Goal: Task Accomplishment & Management: Manage account settings

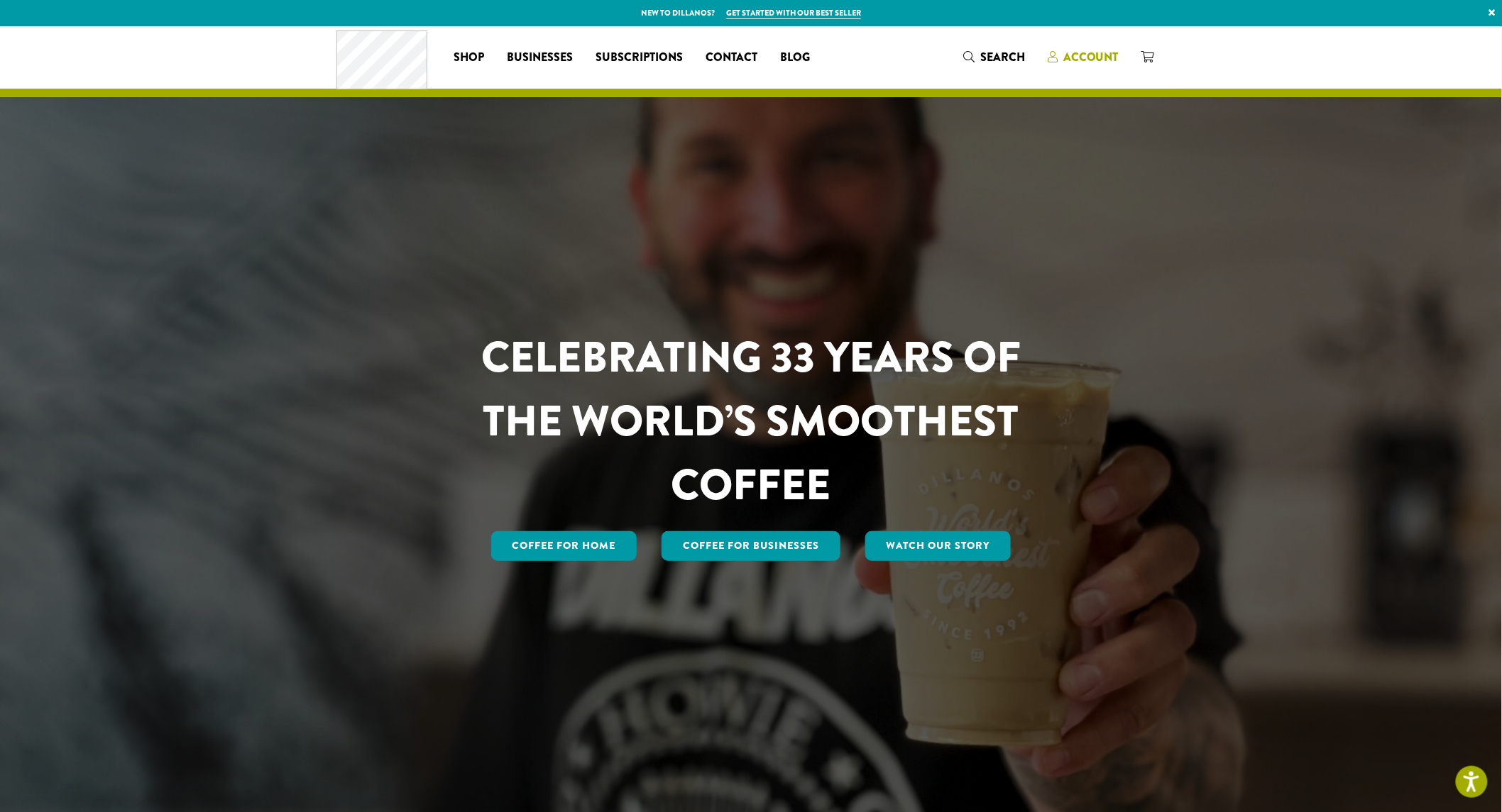
click at [1065, 55] on span "Account" at bounding box center [1091, 57] width 55 height 16
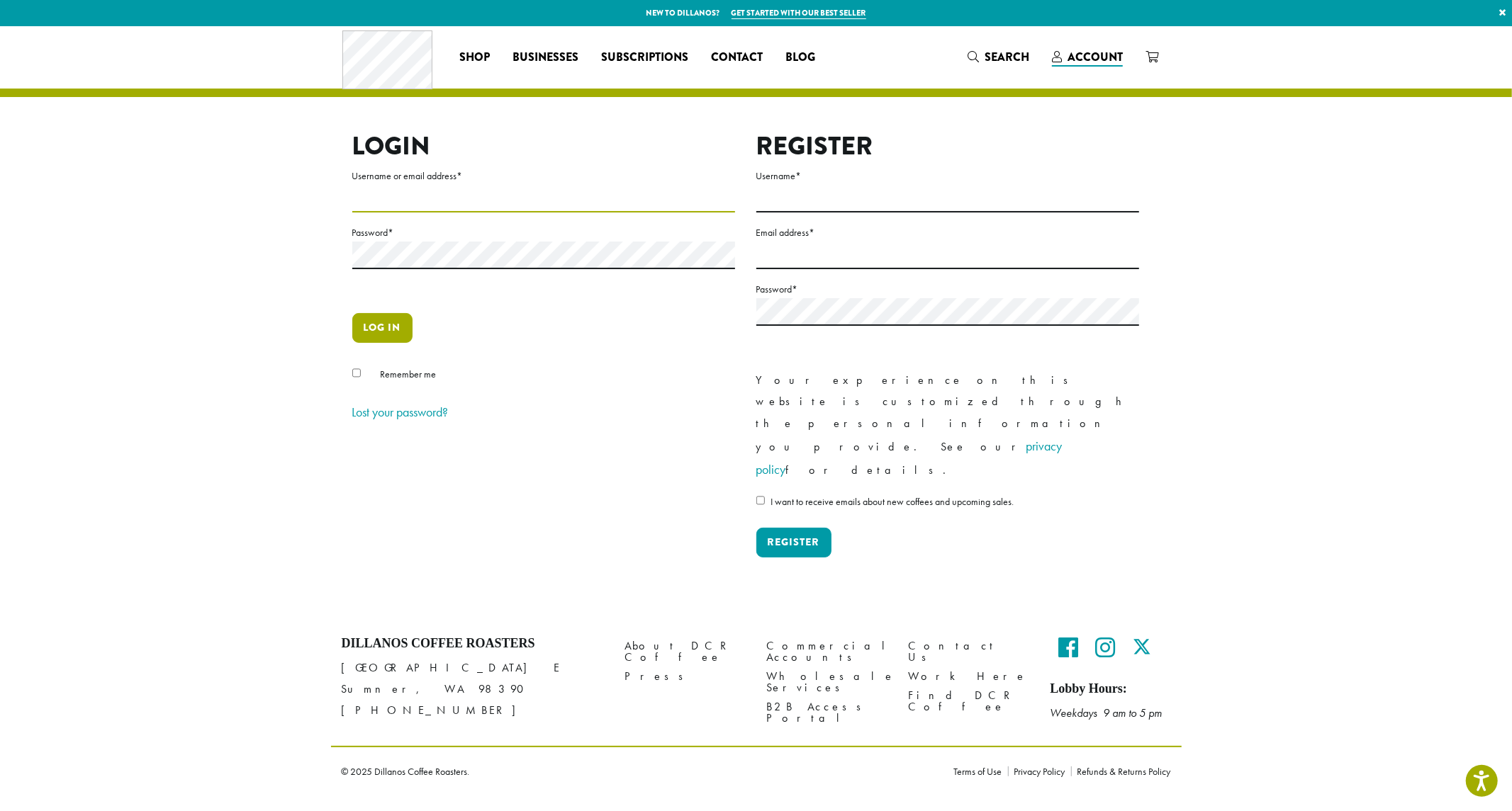
type input "**********"
click at [386, 327] on button "Log in" at bounding box center [383, 327] width 60 height 30
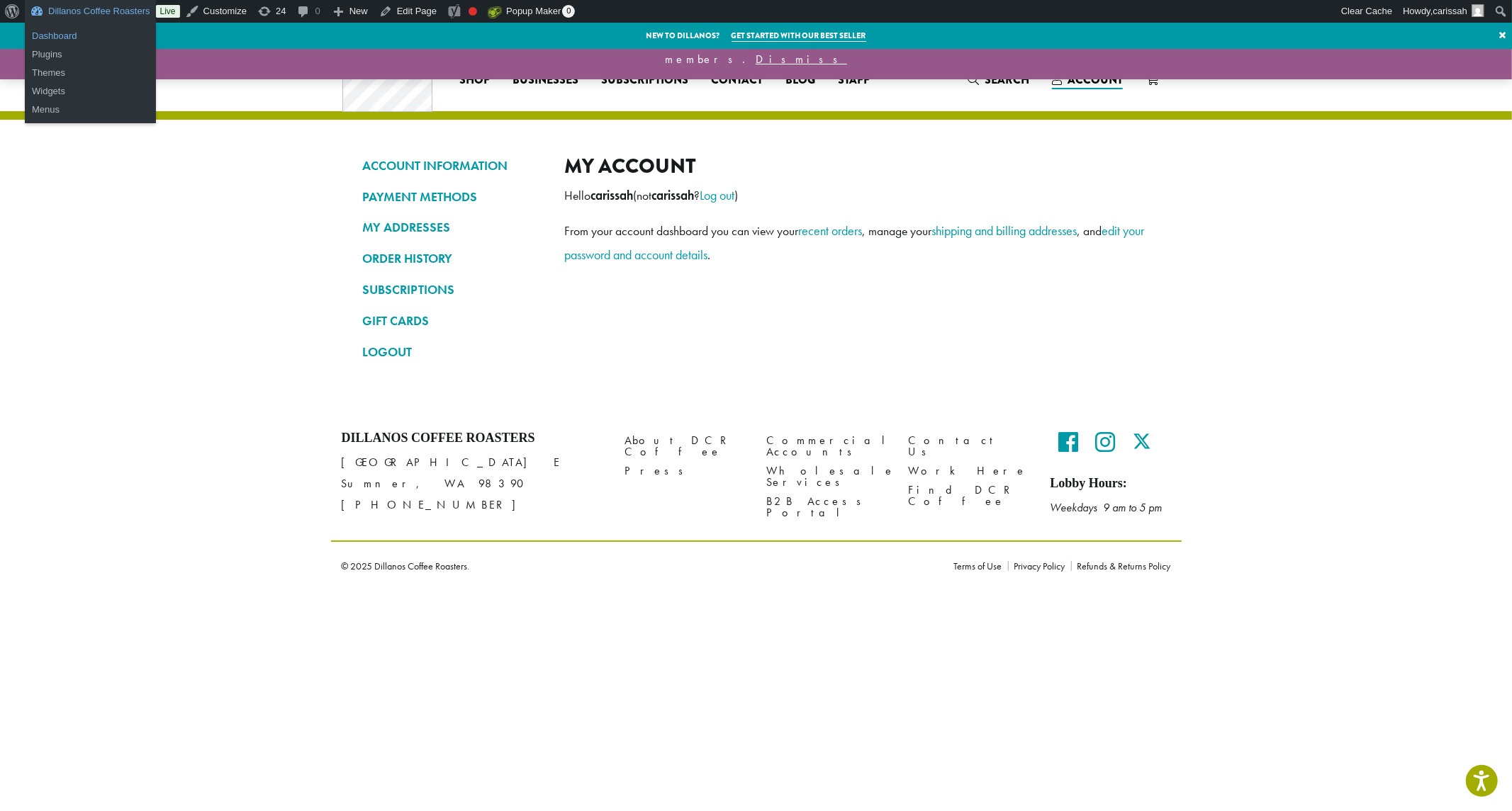
click at [73, 39] on link "Dashboard" at bounding box center [90, 35] width 131 height 18
